Goal: Find specific page/section: Find specific page/section

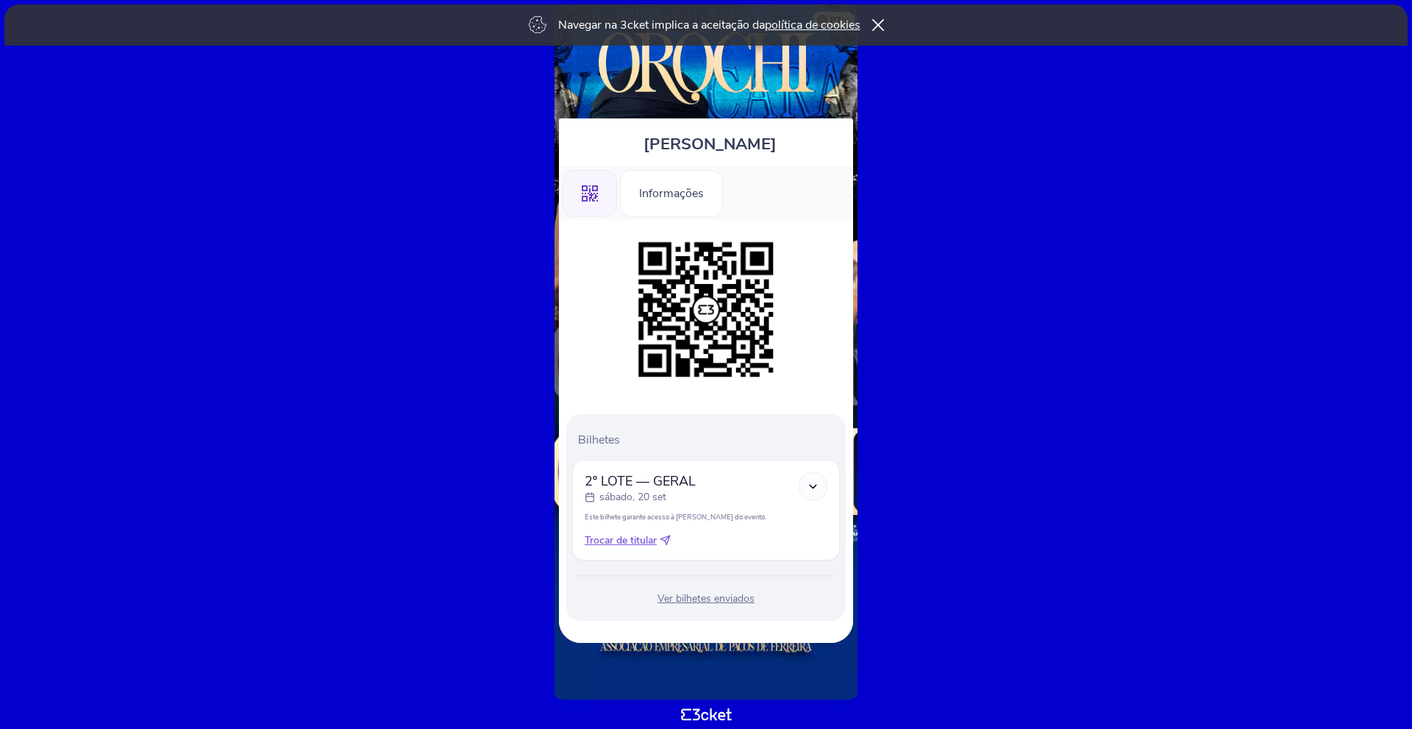
click at [816, 487] on icon at bounding box center [813, 486] width 13 height 13
click at [809, 480] on div at bounding box center [813, 486] width 29 height 29
click at [811, 484] on icon at bounding box center [813, 486] width 13 height 13
click at [640, 545] on span "Trocar de titular" at bounding box center [621, 540] width 72 height 15
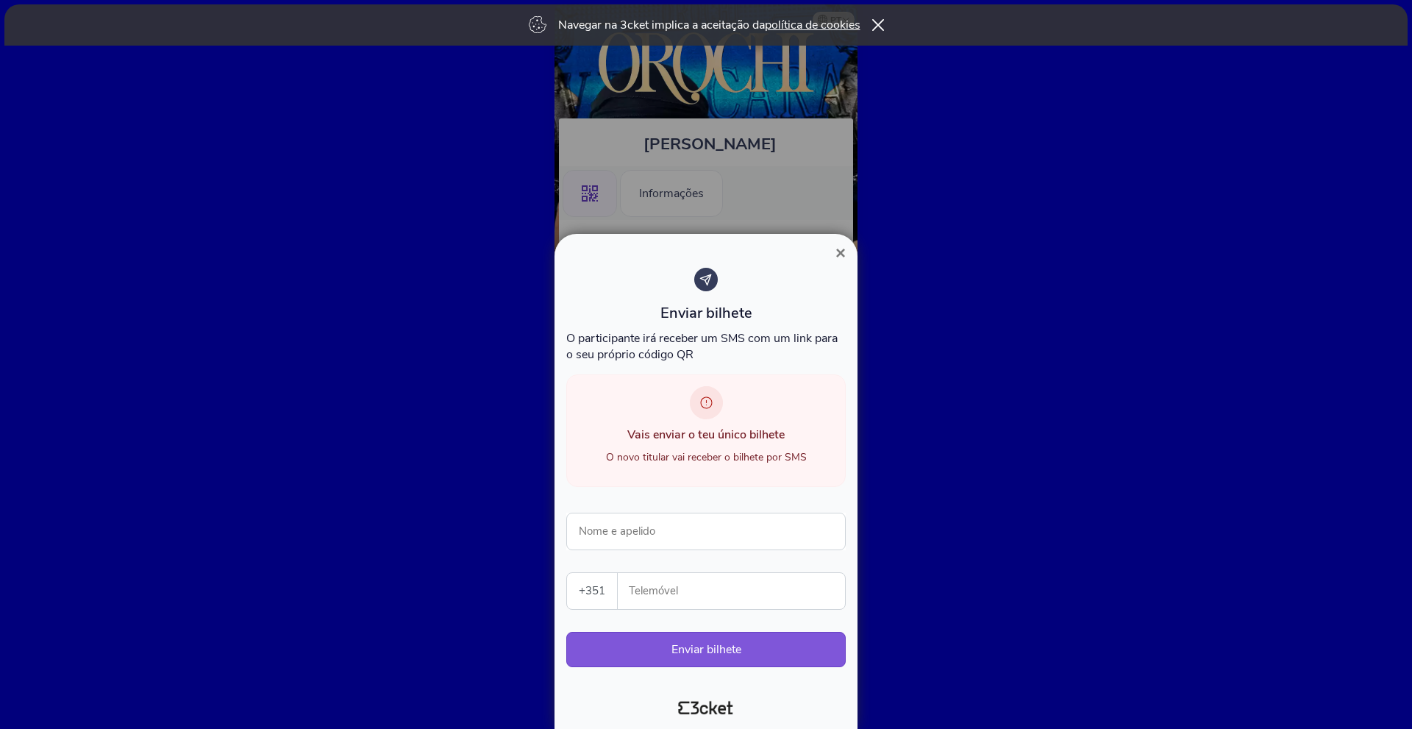
click at [847, 250] on button "×" at bounding box center [841, 253] width 34 height 18
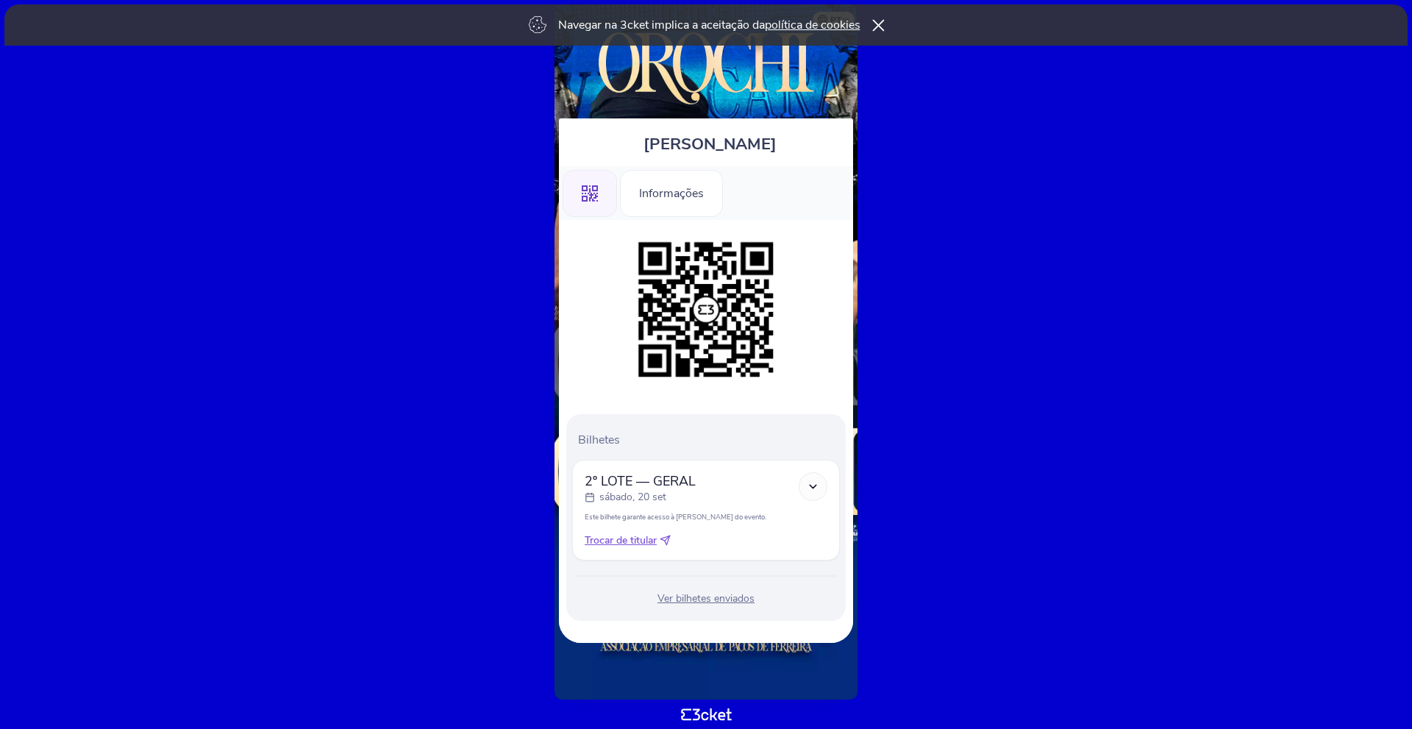
click at [883, 22] on icon at bounding box center [878, 25] width 13 height 12
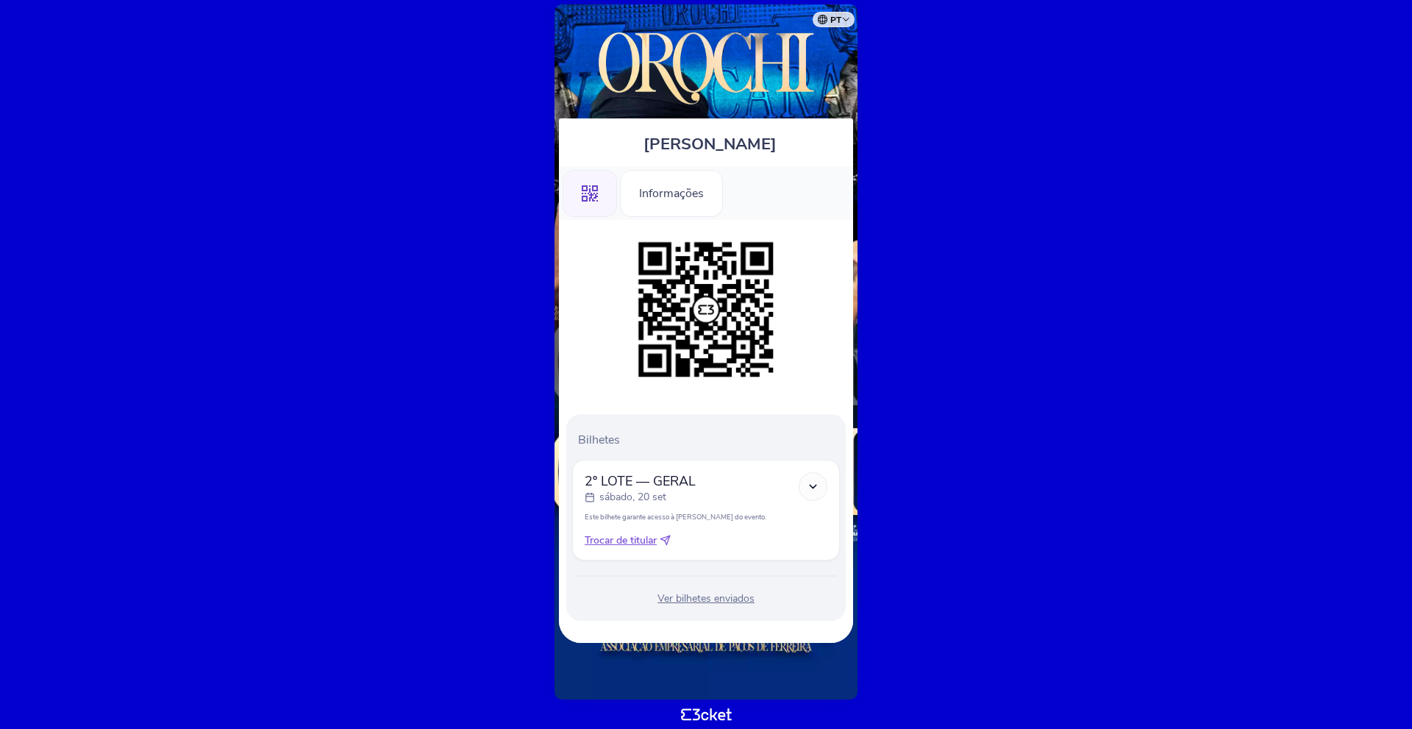
drag, startPoint x: 835, startPoint y: 216, endPoint x: 831, endPoint y: 260, distance: 45.0
drag, startPoint x: 864, startPoint y: 111, endPoint x: 834, endPoint y: 230, distance: 122.9
drag, startPoint x: 799, startPoint y: 118, endPoint x: 788, endPoint y: 185, distance: 67.8
click at [804, 41] on img at bounding box center [706, 65] width 264 height 92
